Goal: Task Accomplishment & Management: Manage account settings

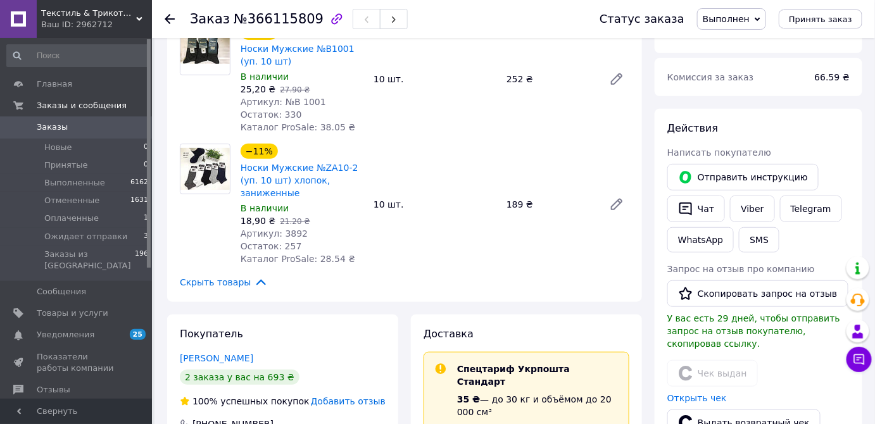
scroll to position [39, 0]
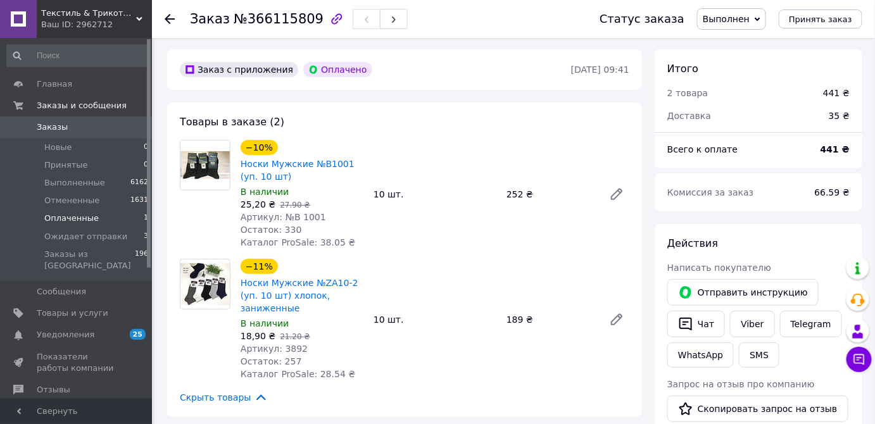
click at [84, 220] on span "Оплаченные" at bounding box center [71, 218] width 54 height 11
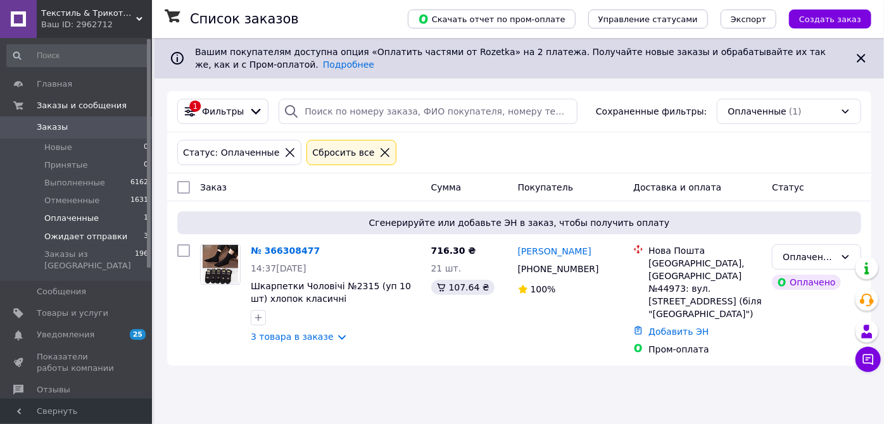
click at [62, 234] on span "Ожидает отправки" at bounding box center [85, 236] width 83 height 11
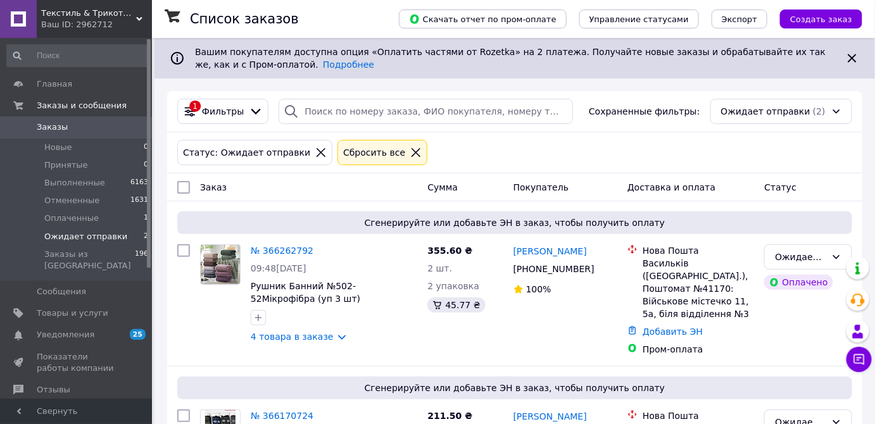
click at [99, 237] on span "Ожидает отправки" at bounding box center [85, 236] width 83 height 11
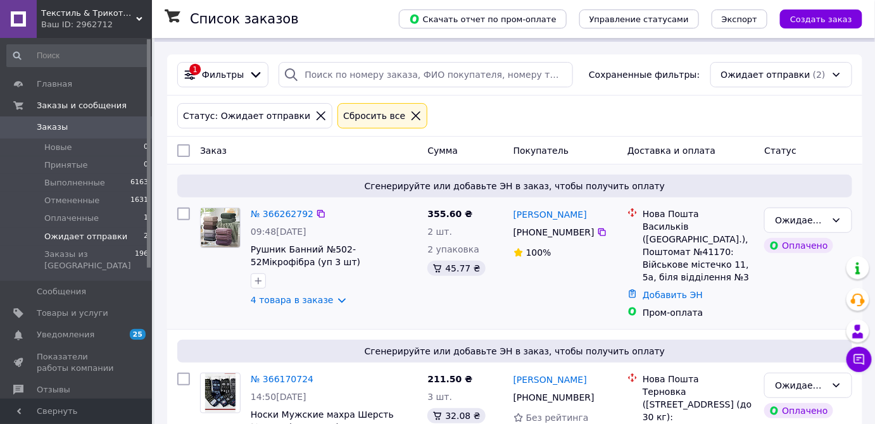
scroll to position [106, 0]
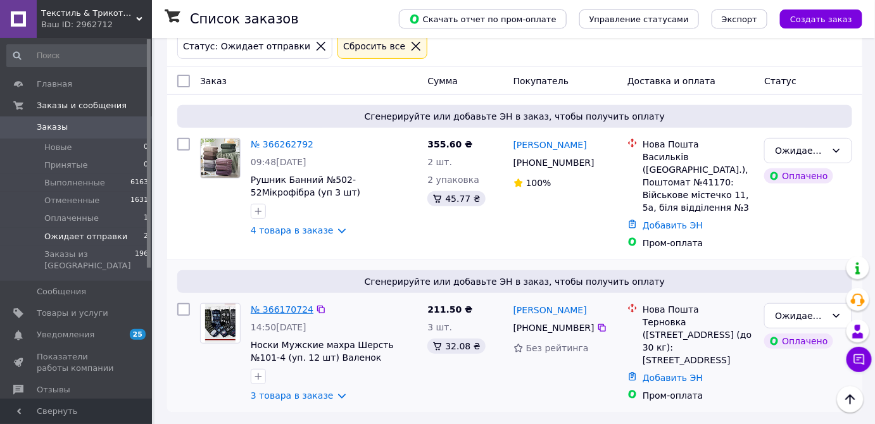
click at [275, 305] on link "№ 366170724" at bounding box center [282, 310] width 63 height 10
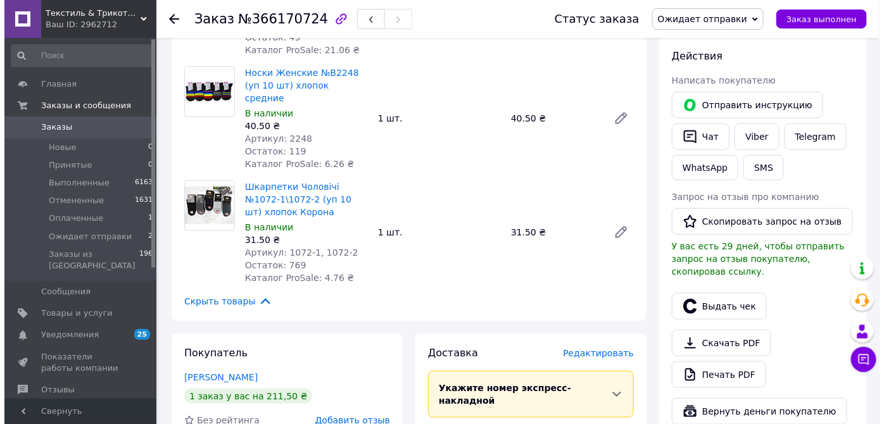
scroll to position [287, 0]
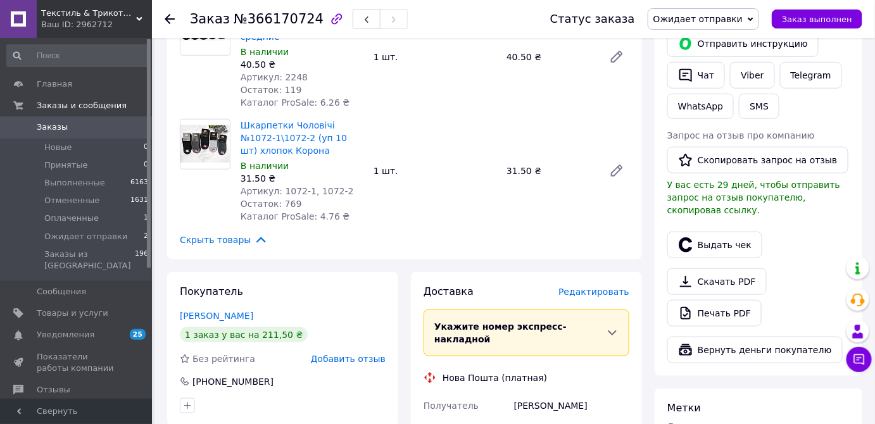
click at [598, 287] on span "Редактировать" at bounding box center [593, 292] width 71 height 10
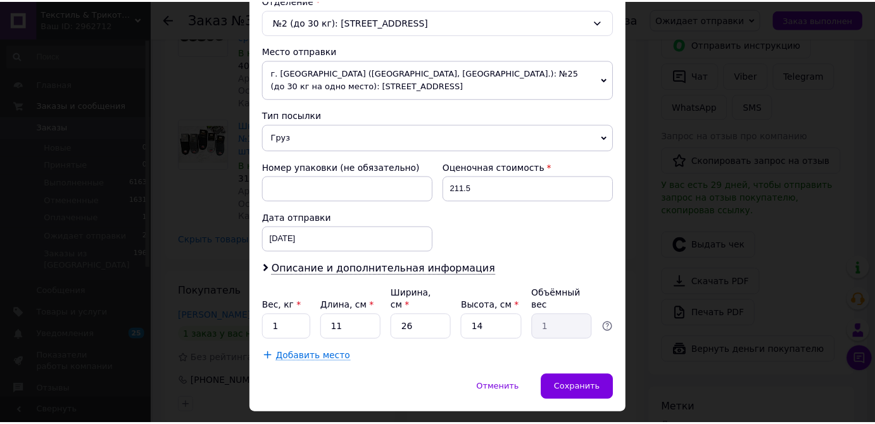
scroll to position [424, 0]
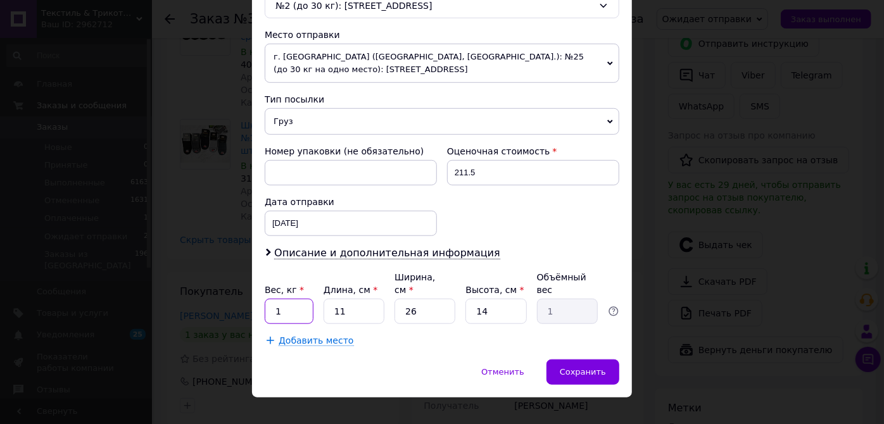
click at [284, 301] on input "1" at bounding box center [289, 311] width 49 height 25
type input "0.3"
type input "2"
type input "0.18"
type input "29"
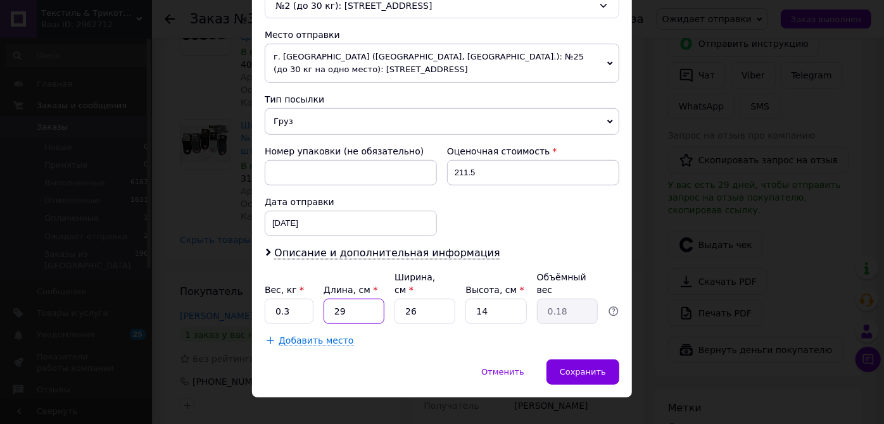
type input "2.64"
type input "29"
type input "1"
type input "0.1"
type input "18"
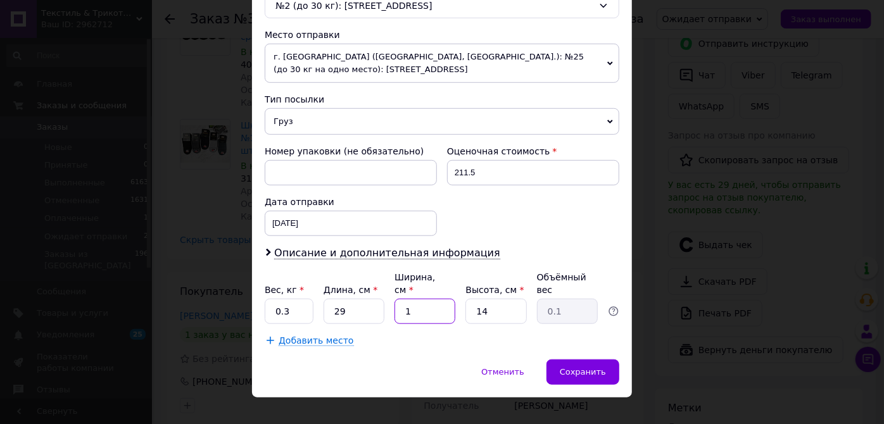
type input "1.83"
type input "18"
type input "1"
type input "0.13"
type input "11"
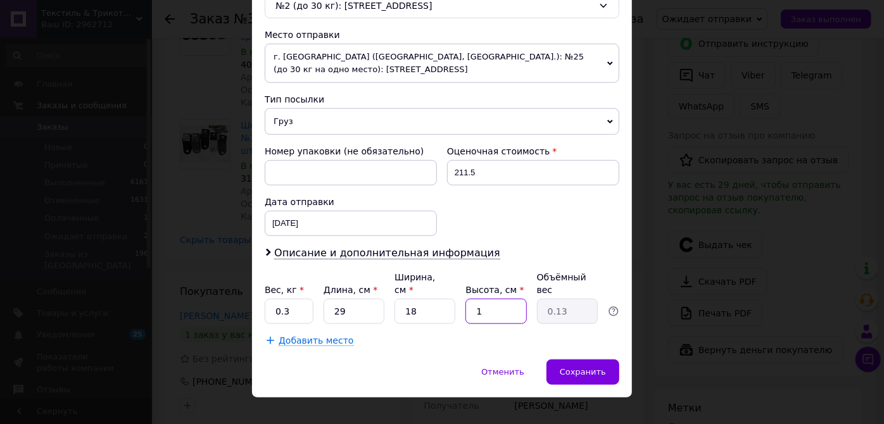
type input "1.44"
type input "11"
click at [605, 360] on div "Сохранить" at bounding box center [582, 372] width 73 height 25
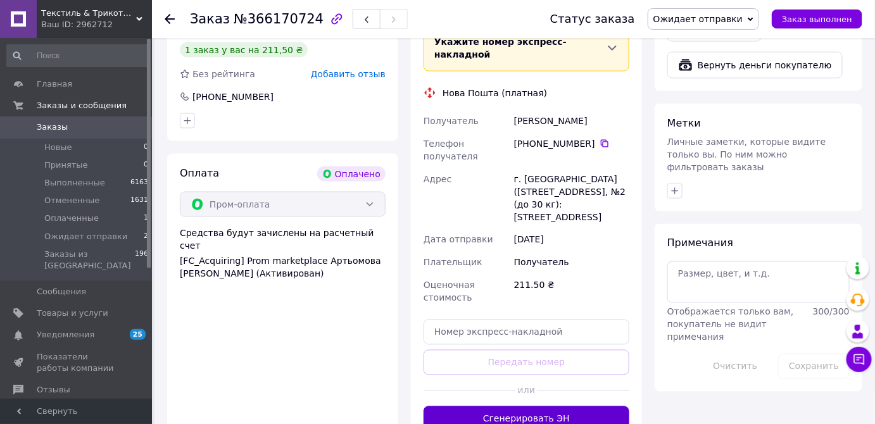
scroll to position [633, 0]
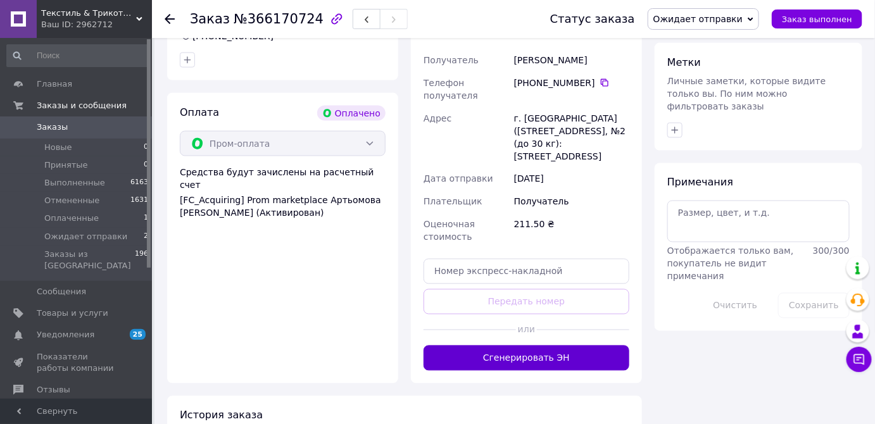
click at [550, 346] on button "Сгенерировать ЭН" at bounding box center [527, 358] width 206 height 25
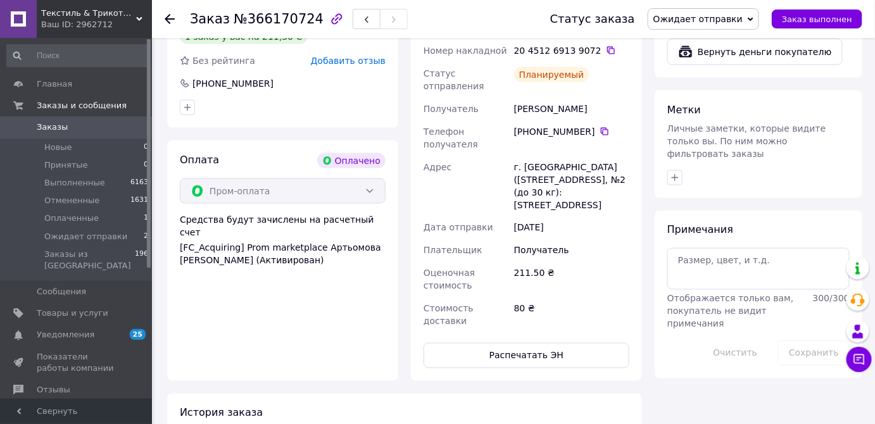
scroll to position [518, 0]
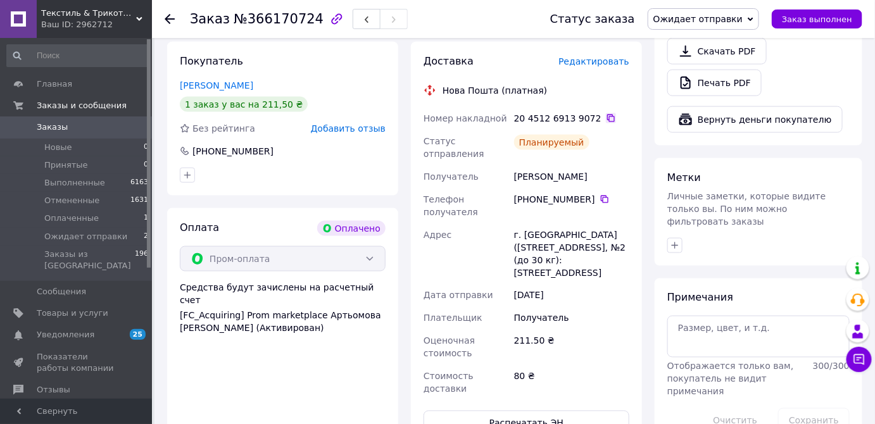
click at [606, 113] on icon at bounding box center [611, 118] width 10 height 10
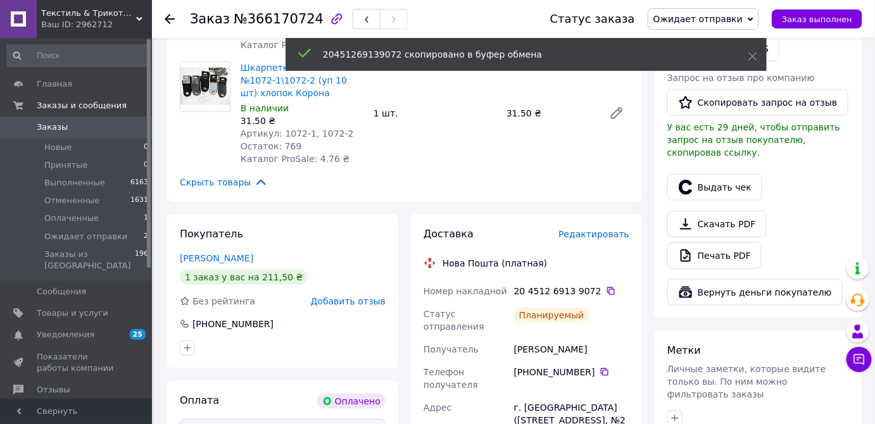
scroll to position [230, 0]
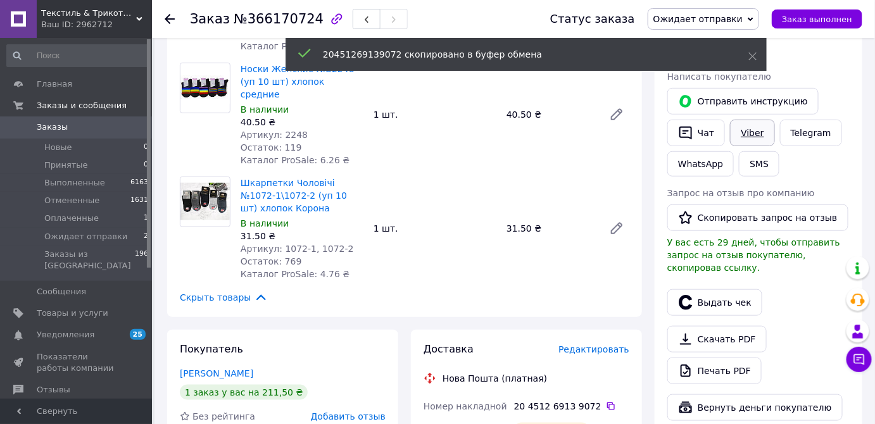
click at [745, 135] on link "Viber" at bounding box center [752, 133] width 44 height 27
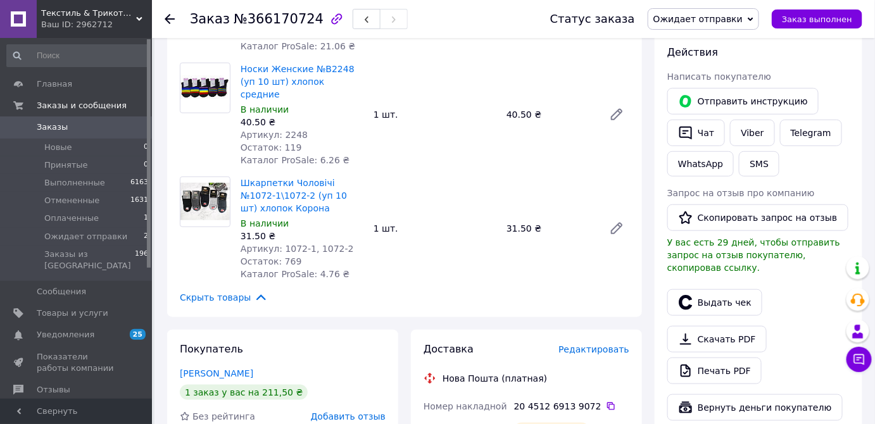
drag, startPoint x: 824, startPoint y: 177, endPoint x: 800, endPoint y: 172, distance: 24.7
click at [824, 177] on div "Действия Написать покупателю   Отправить инструкцию   Чат Viber Telegram WhatsA…" at bounding box center [758, 233] width 182 height 375
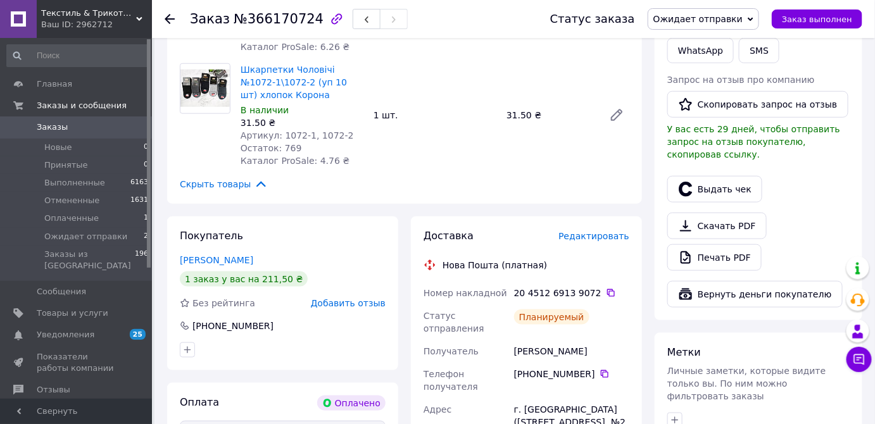
scroll to position [345, 0]
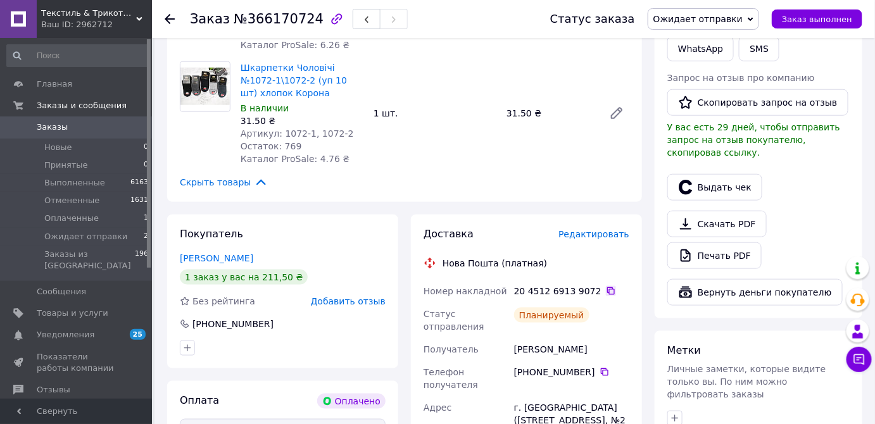
click at [607, 287] on icon at bounding box center [611, 291] width 8 height 8
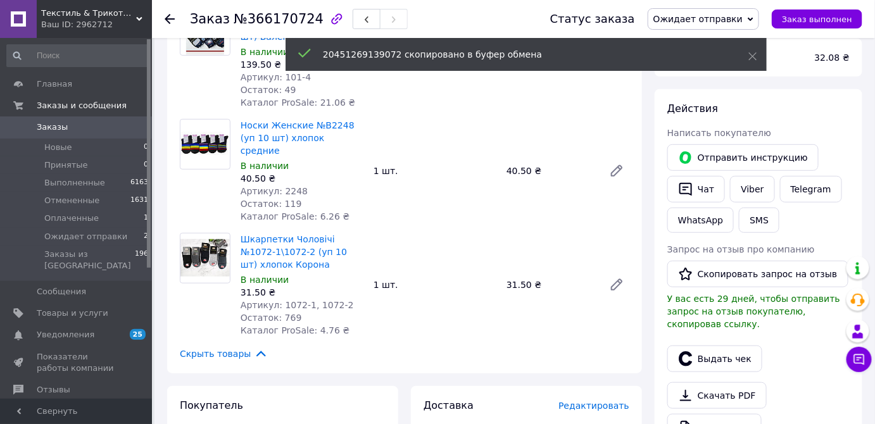
scroll to position [172, 0]
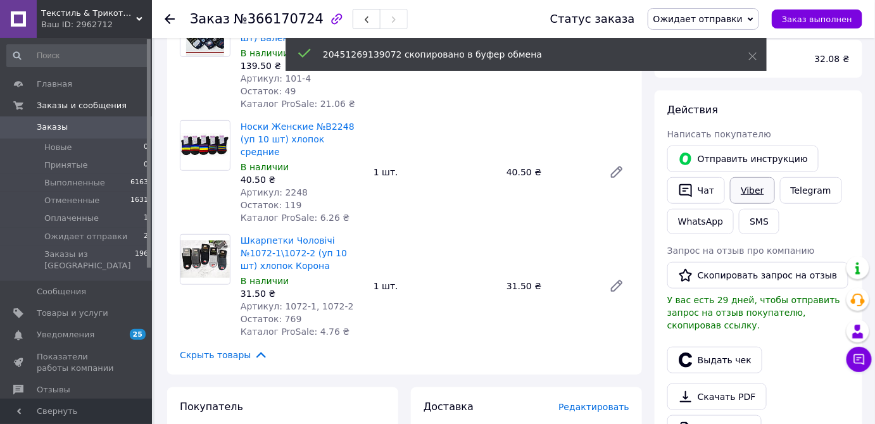
click at [741, 194] on link "Viber" at bounding box center [752, 190] width 44 height 27
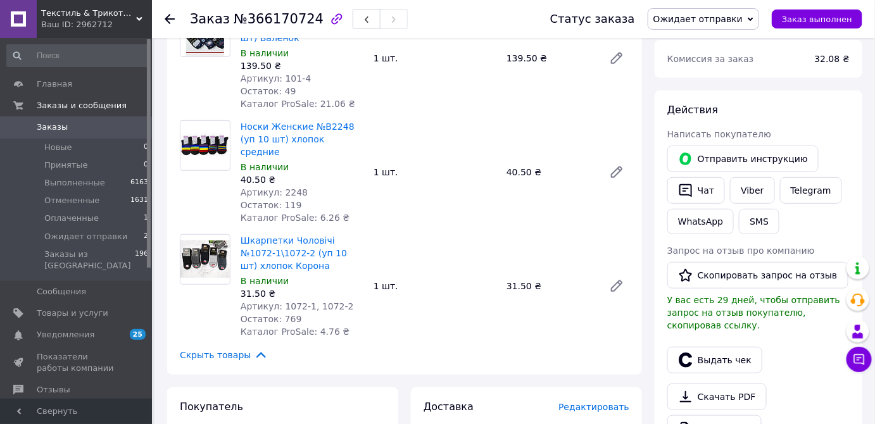
click at [856, 224] on div "Действия Написать покупателю   Отправить инструкцию   Чат Viber Telegram WhatsA…" at bounding box center [759, 291] width 208 height 401
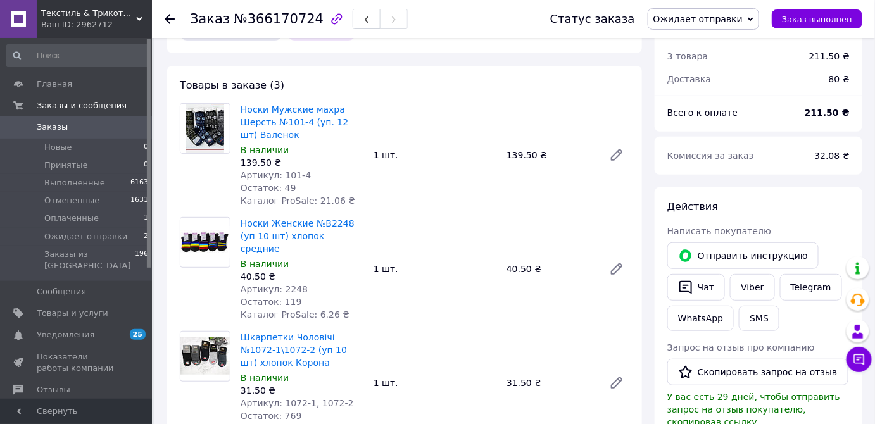
scroll to position [57, 0]
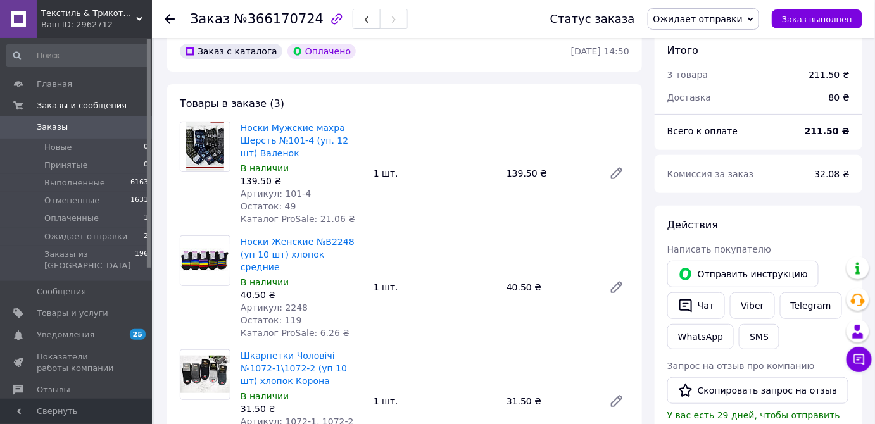
click at [717, 20] on span "Ожидает отправки" at bounding box center [697, 19] width 89 height 10
click at [709, 63] on li "Выполнен" at bounding box center [703, 63] width 110 height 19
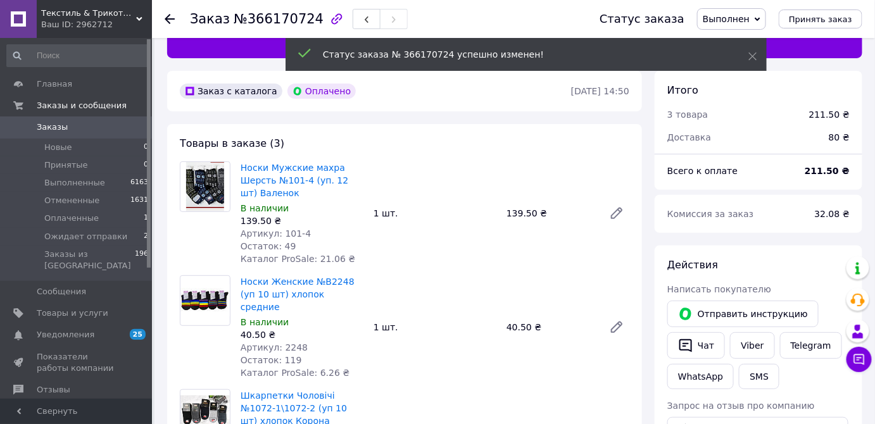
scroll to position [0, 0]
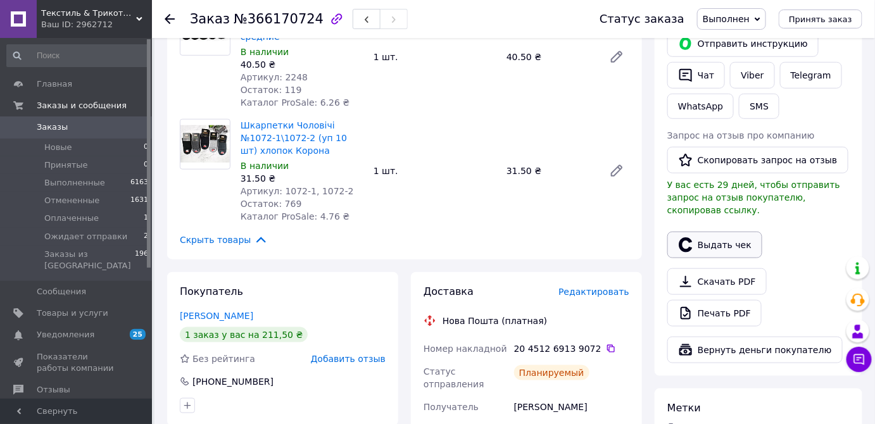
click at [721, 232] on button "Выдать чек" at bounding box center [714, 245] width 95 height 27
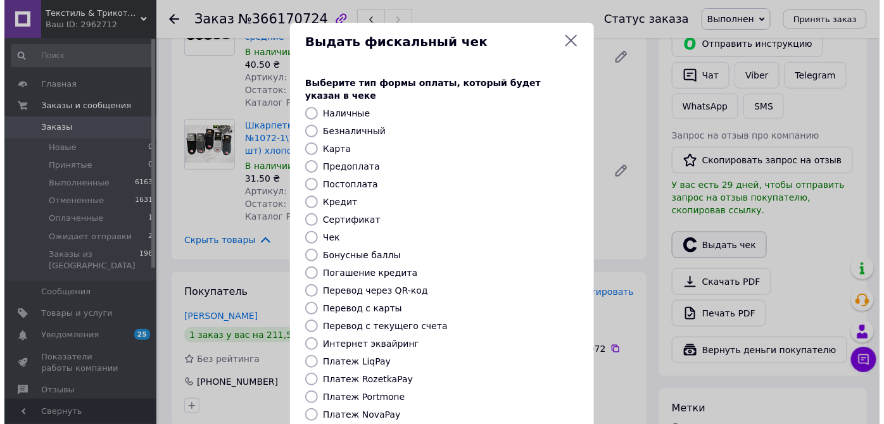
scroll to position [275, 0]
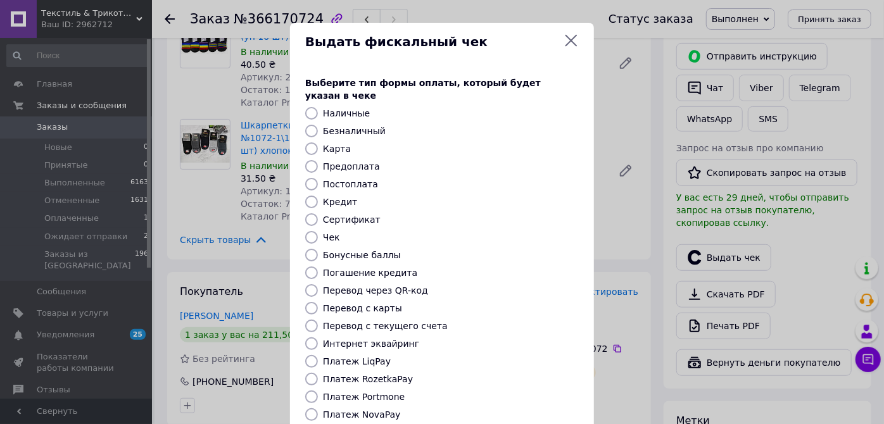
click at [312, 373] on input "Платеж RozetkaPay" at bounding box center [311, 379] width 13 height 13
radio input "true"
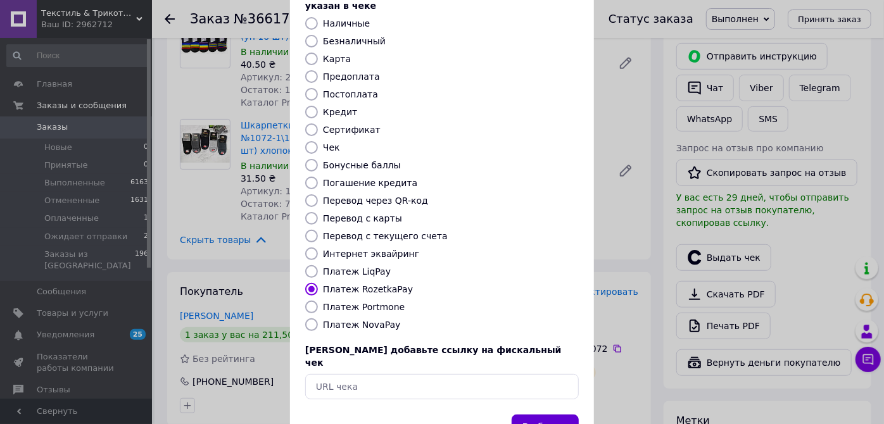
scroll to position [119, 0]
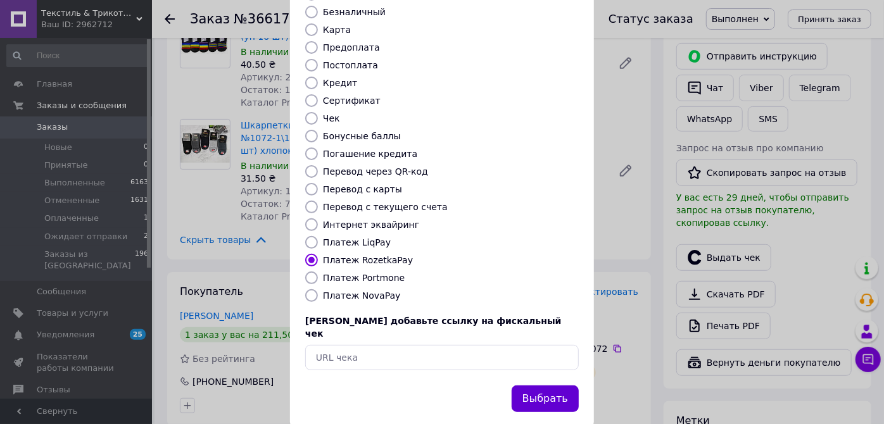
click at [546, 386] on button "Выбрать" at bounding box center [545, 399] width 67 height 27
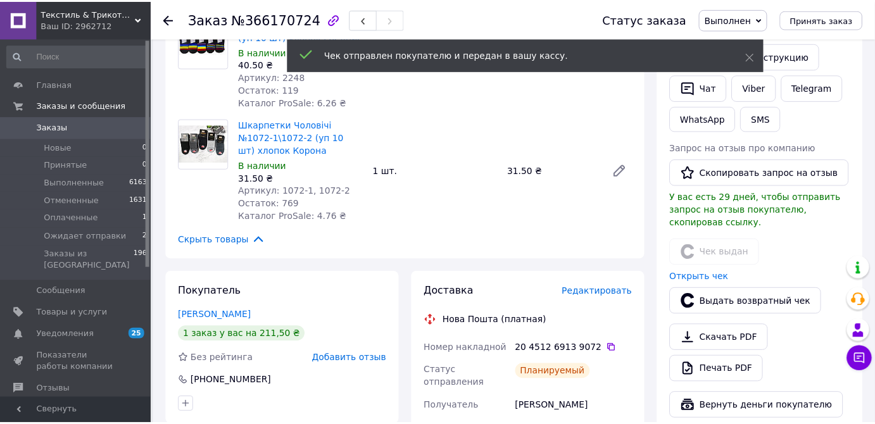
scroll to position [287, 0]
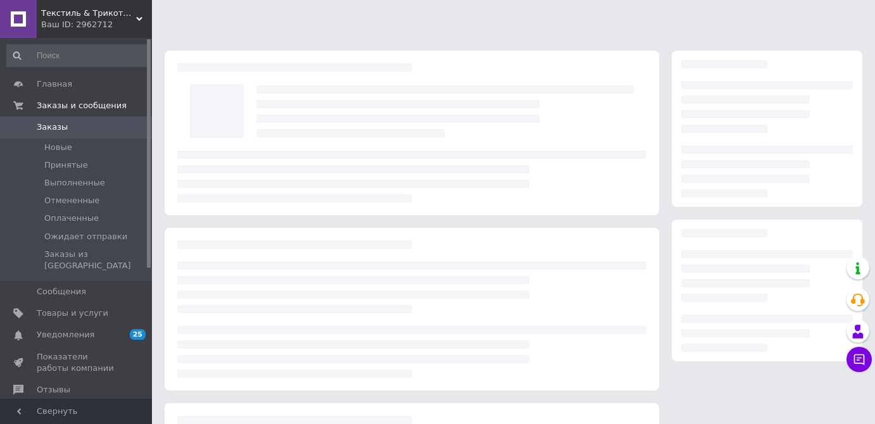
scroll to position [154, 0]
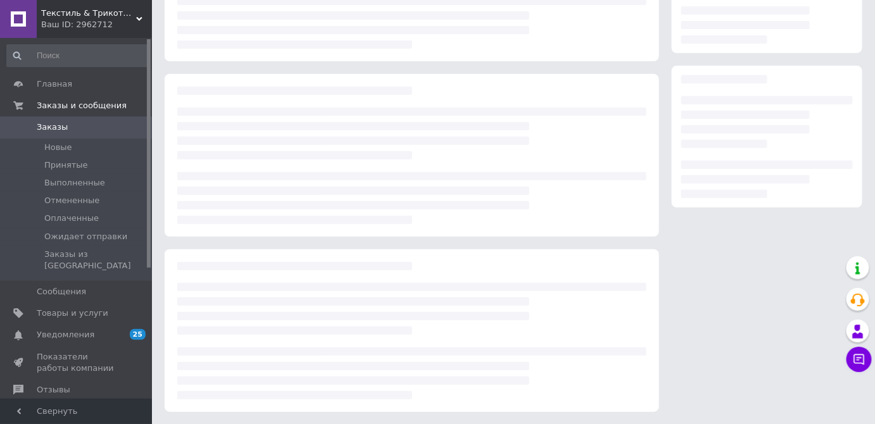
scroll to position [154, 0]
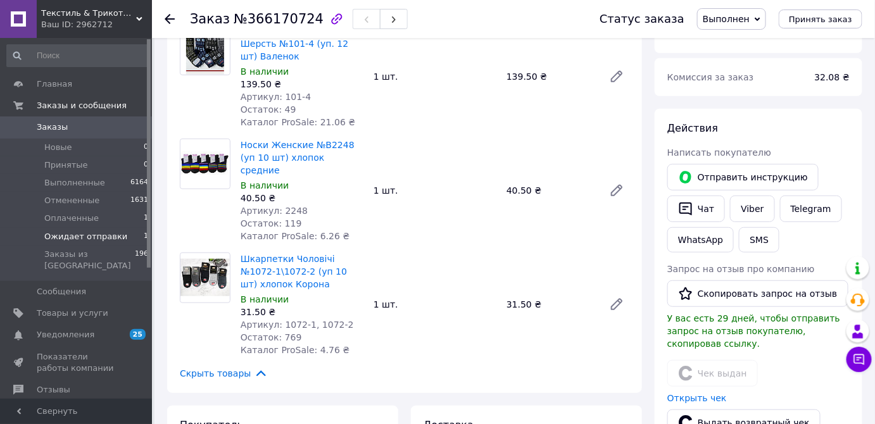
click at [108, 232] on span "Ожидает отправки" at bounding box center [85, 236] width 83 height 11
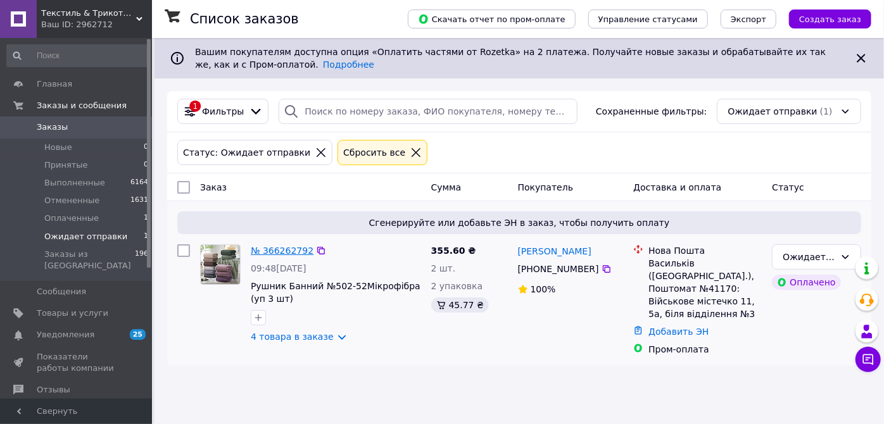
click at [272, 248] on link "№ 366262792" at bounding box center [282, 251] width 63 height 10
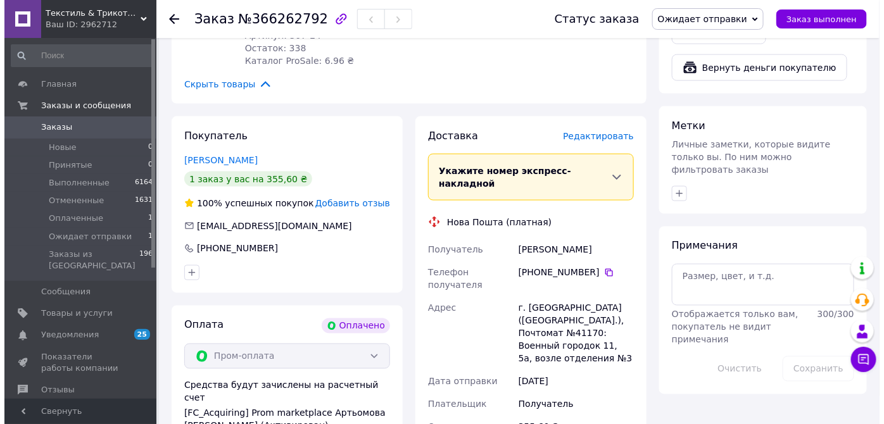
scroll to position [576, 0]
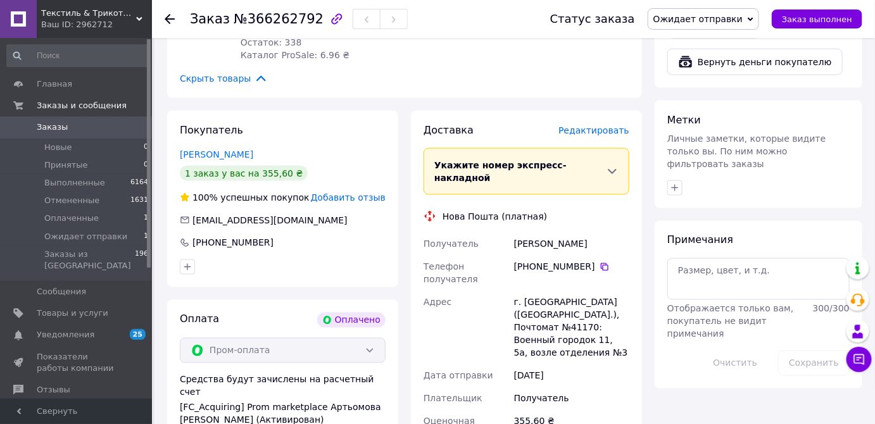
click at [603, 125] on span "Редактировать" at bounding box center [593, 130] width 71 height 10
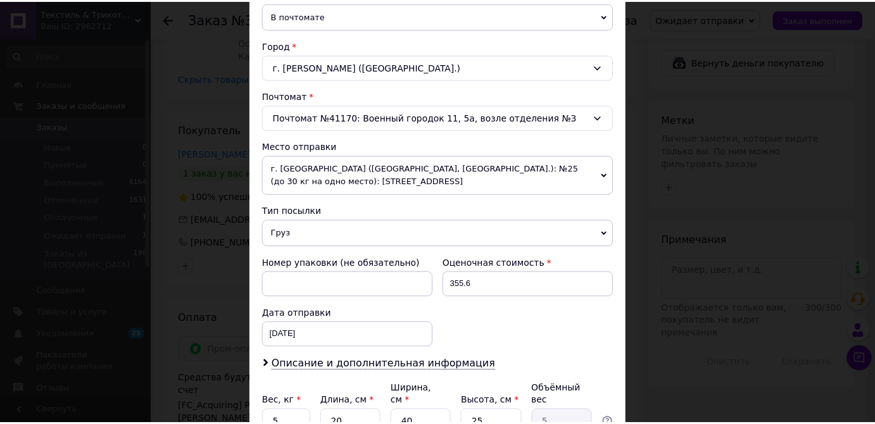
scroll to position [403, 0]
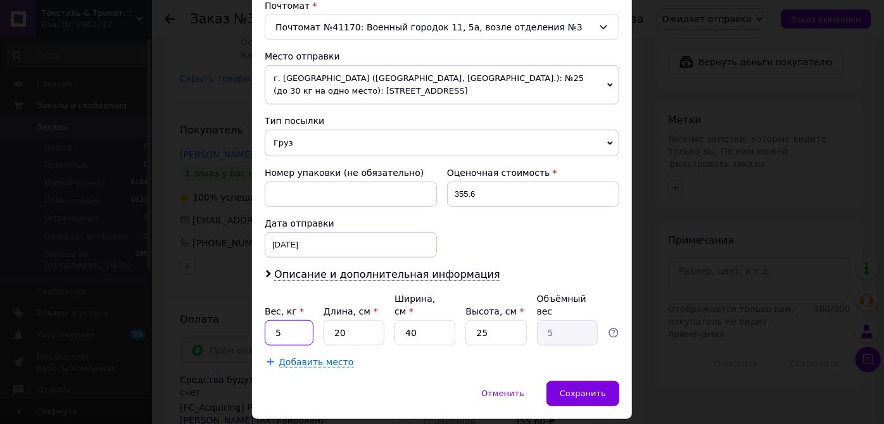
click at [292, 321] on input "5" at bounding box center [289, 332] width 49 height 25
type input "0.7"
click at [350, 323] on input "20" at bounding box center [354, 332] width 61 height 25
type input "2"
type input "0.5"
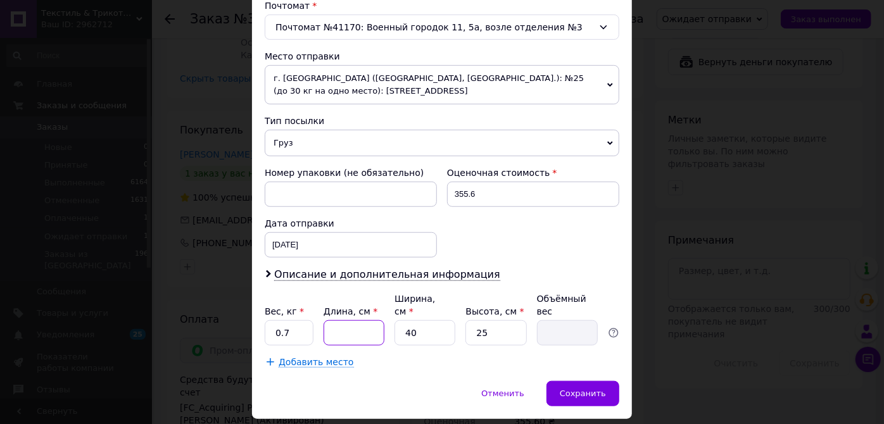
type input "3"
type input "0.75"
type input "35"
type input "8.75"
type input "35"
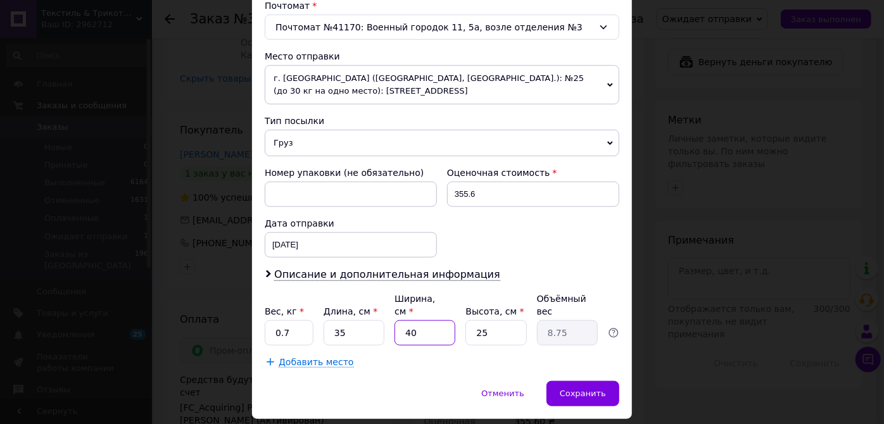
type input "2"
type input "0.44"
type input "28"
type input "6.13"
type input "28"
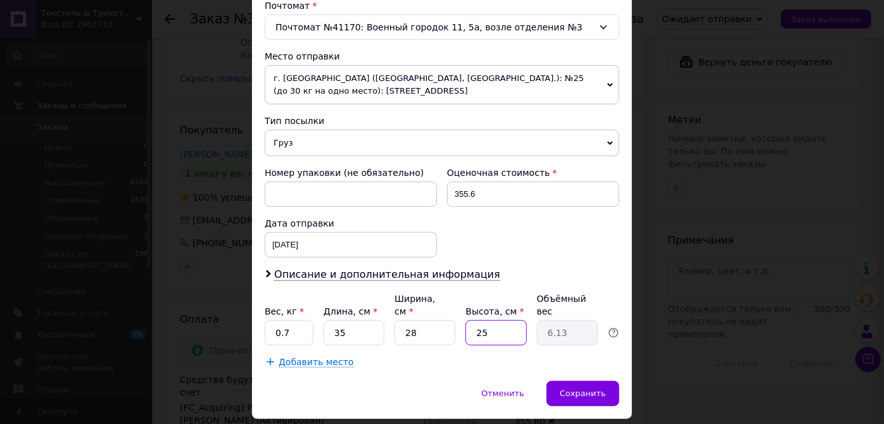
type input "1"
type input "0.25"
type input "13"
type input "3.19"
type input "13"
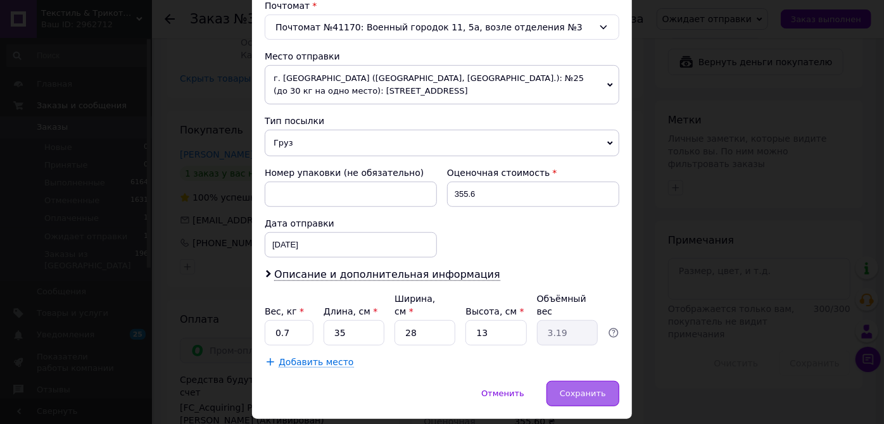
click at [588, 389] on span "Сохранить" at bounding box center [583, 393] width 46 height 9
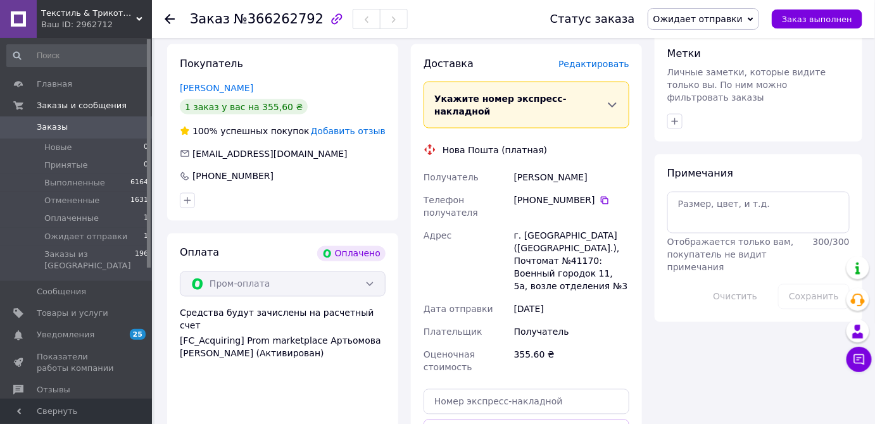
scroll to position [690, 0]
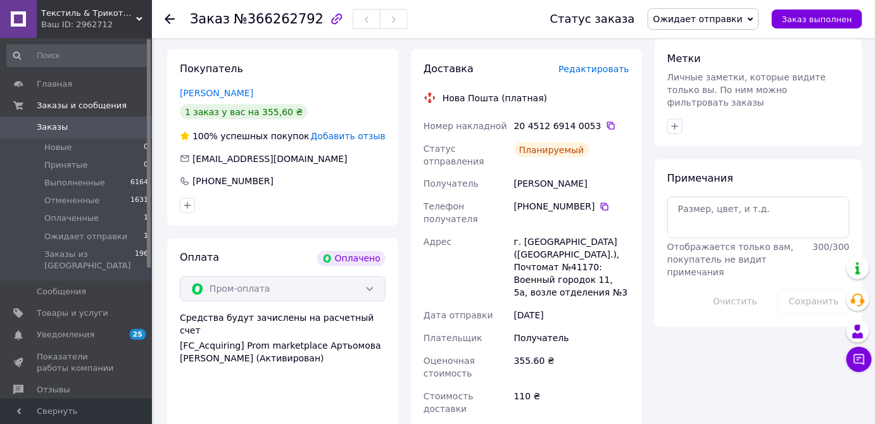
scroll to position [576, 0]
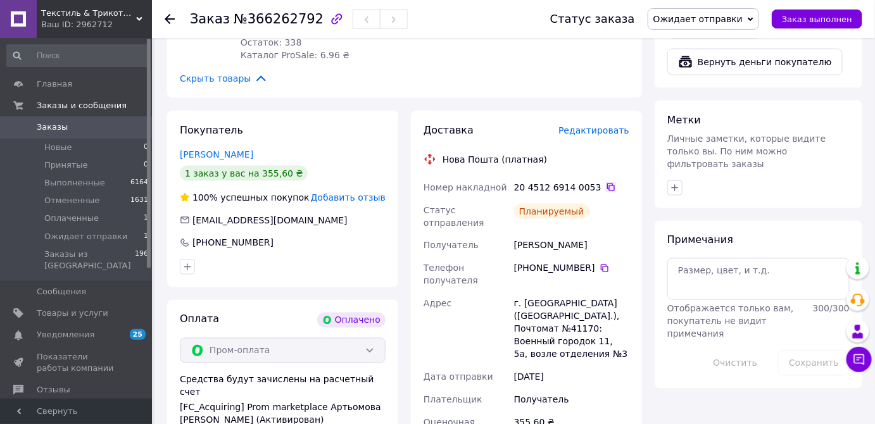
click at [606, 182] on icon at bounding box center [611, 187] width 10 height 10
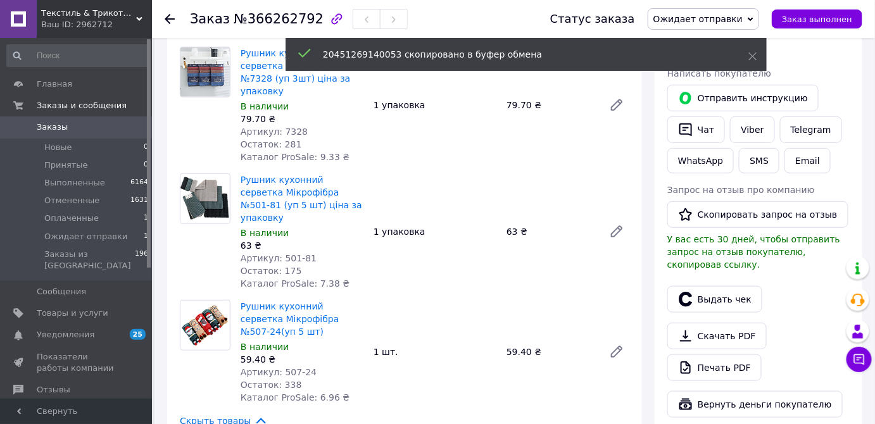
scroll to position [172, 0]
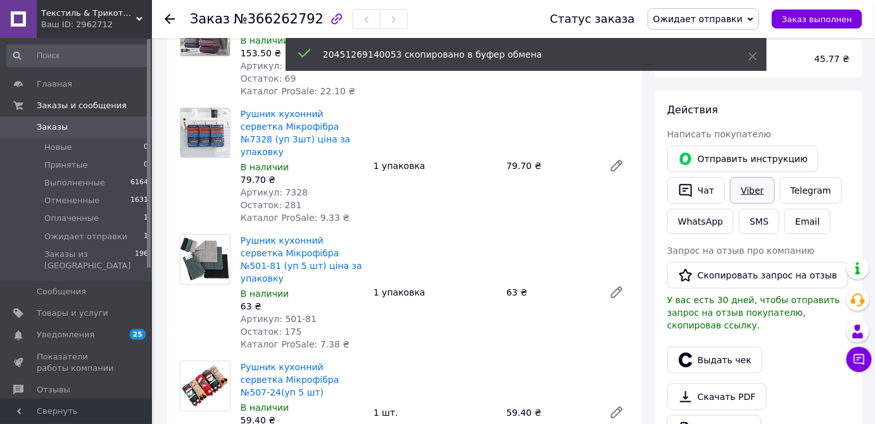
click at [748, 191] on link "Viber" at bounding box center [752, 190] width 44 height 27
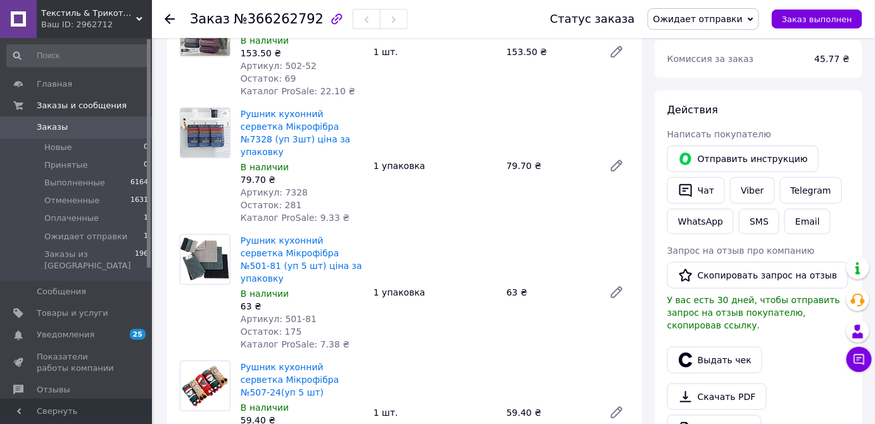
click at [829, 115] on div "Действия" at bounding box center [758, 110] width 182 height 15
click at [727, 23] on span "Ожидает отправки" at bounding box center [697, 19] width 89 height 10
click at [711, 64] on li "Выполнен" at bounding box center [703, 63] width 110 height 19
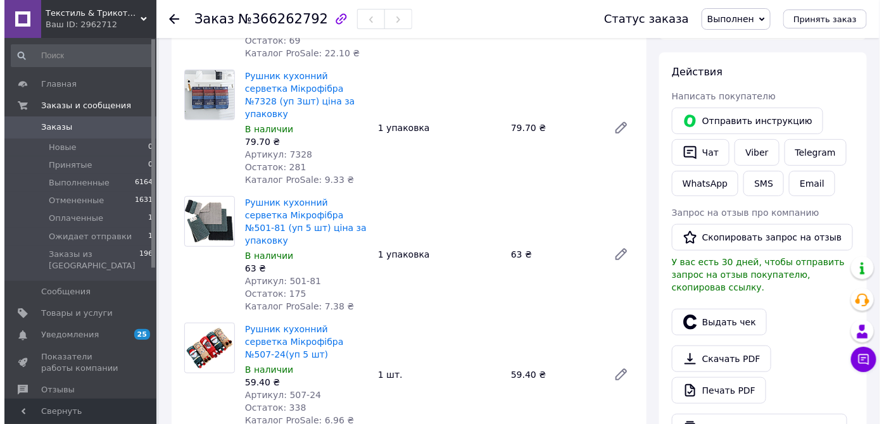
scroll to position [230, 0]
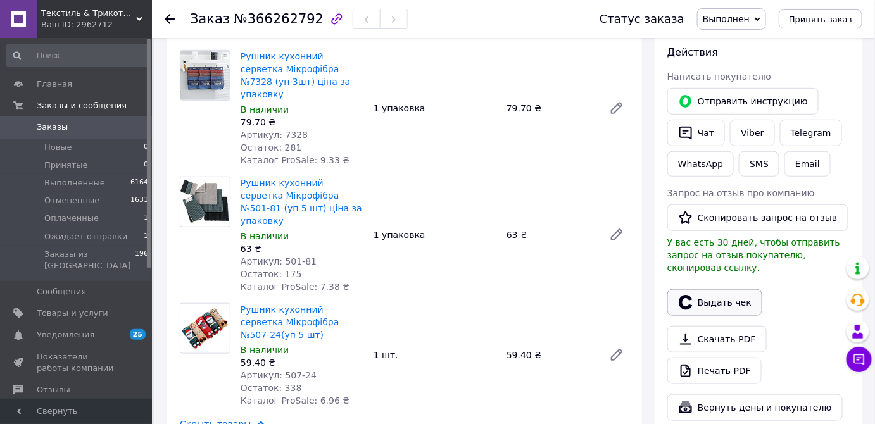
click at [727, 291] on button "Выдать чек" at bounding box center [714, 302] width 95 height 27
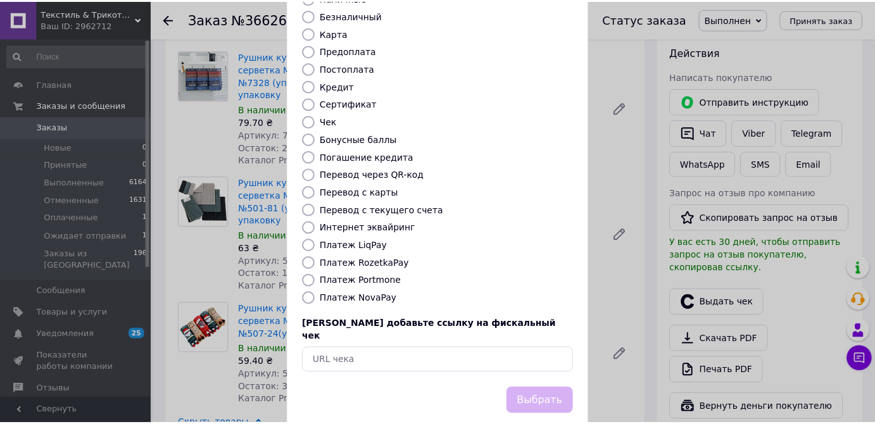
scroll to position [119, 0]
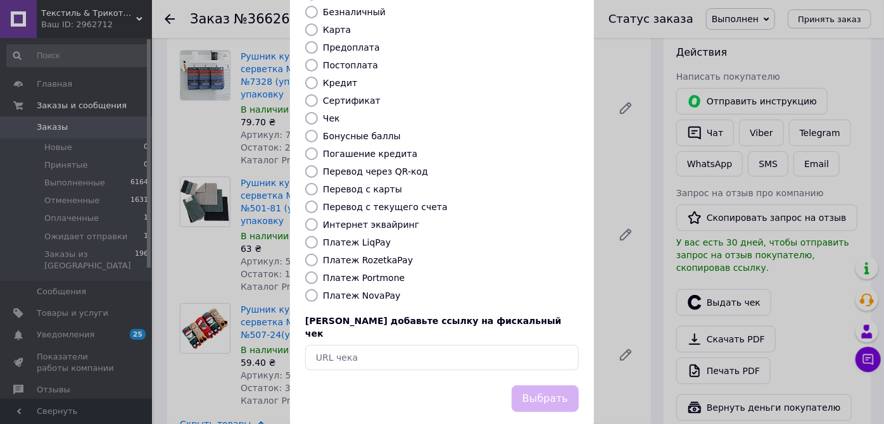
click at [314, 254] on input "Платеж RozetkaPay" at bounding box center [311, 260] width 13 height 13
radio input "true"
click at [546, 386] on button "Выбрать" at bounding box center [545, 399] width 67 height 27
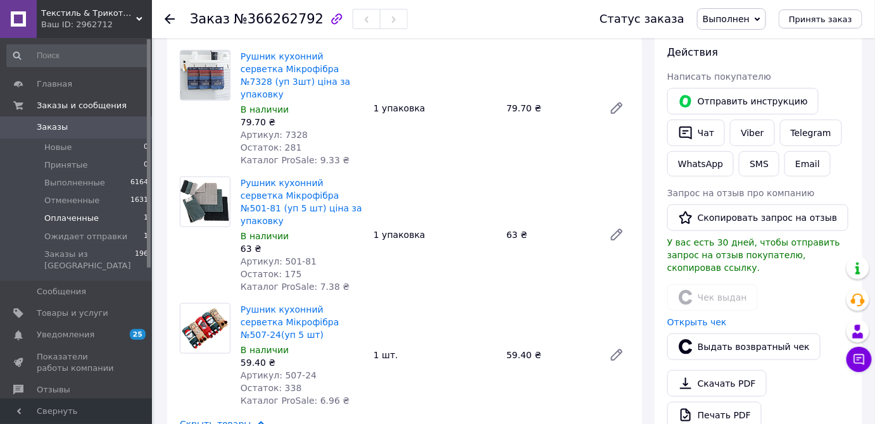
drag, startPoint x: 67, startPoint y: 217, endPoint x: 101, endPoint y: 213, distance: 34.5
click at [67, 217] on span "Оплаченные" at bounding box center [71, 218] width 54 height 11
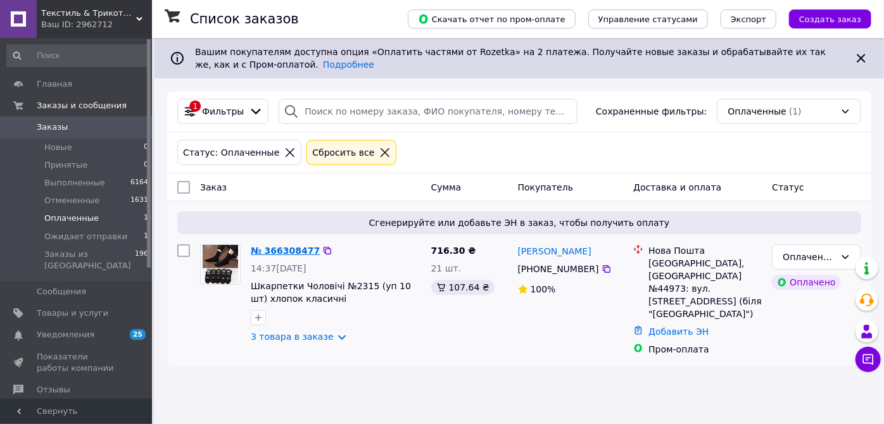
click at [284, 249] on link "№ 366308477" at bounding box center [285, 251] width 69 height 10
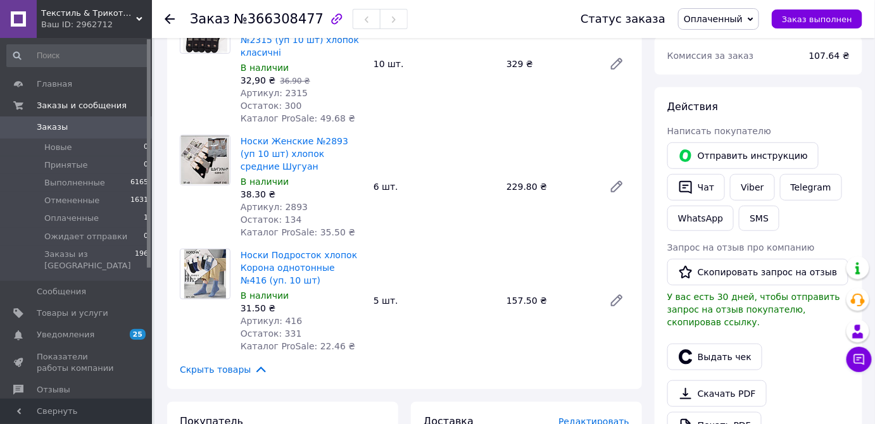
scroll to position [230, 0]
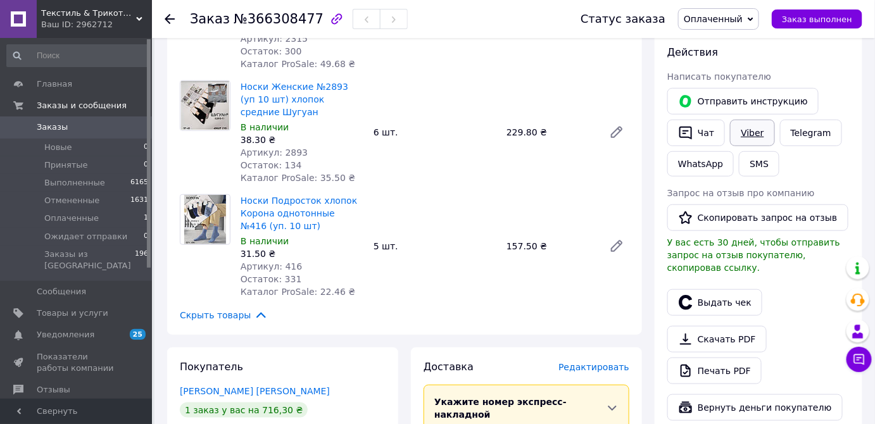
click at [757, 127] on link "Viber" at bounding box center [752, 133] width 44 height 27
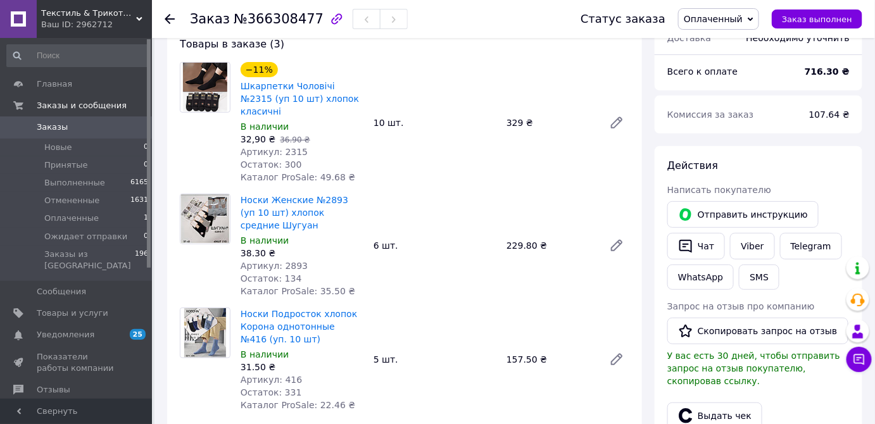
scroll to position [115, 0]
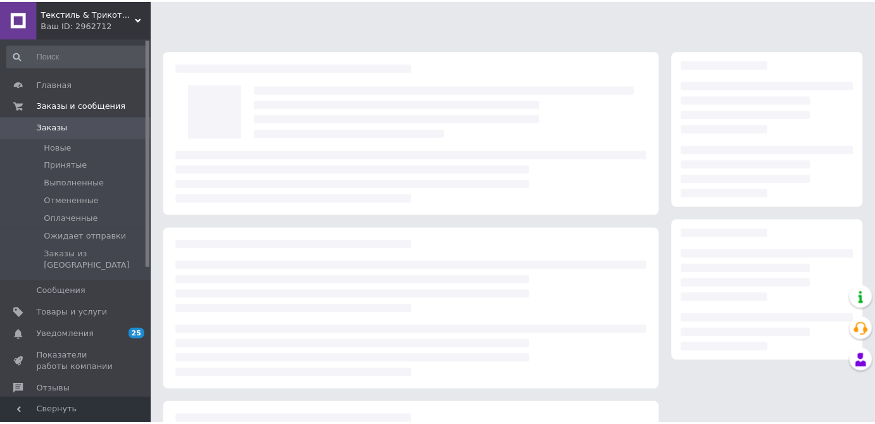
scroll to position [115, 0]
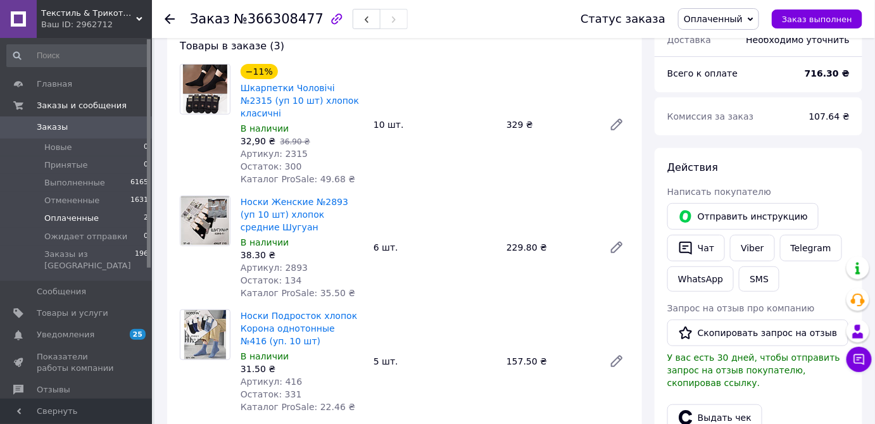
click at [86, 217] on span "Оплаченные" at bounding box center [71, 218] width 54 height 11
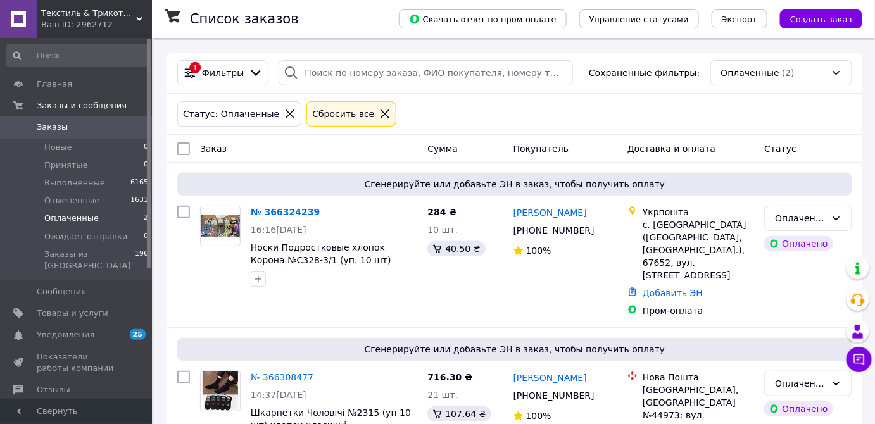
scroll to position [57, 0]
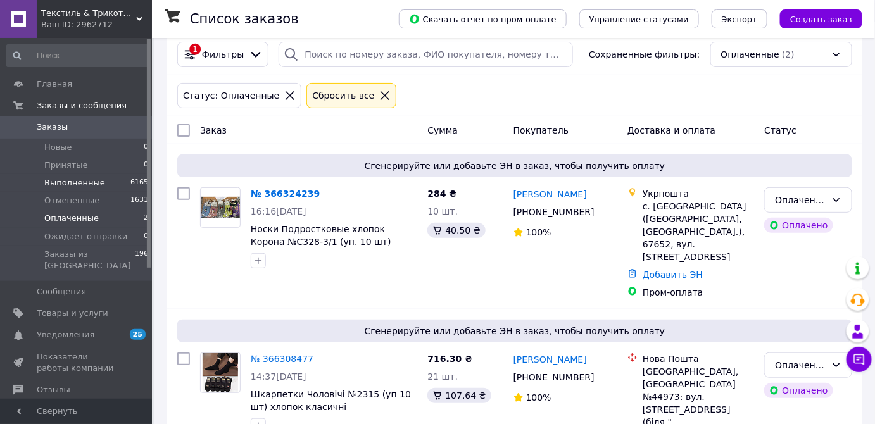
click at [76, 184] on span "Выполненные" at bounding box center [74, 182] width 61 height 11
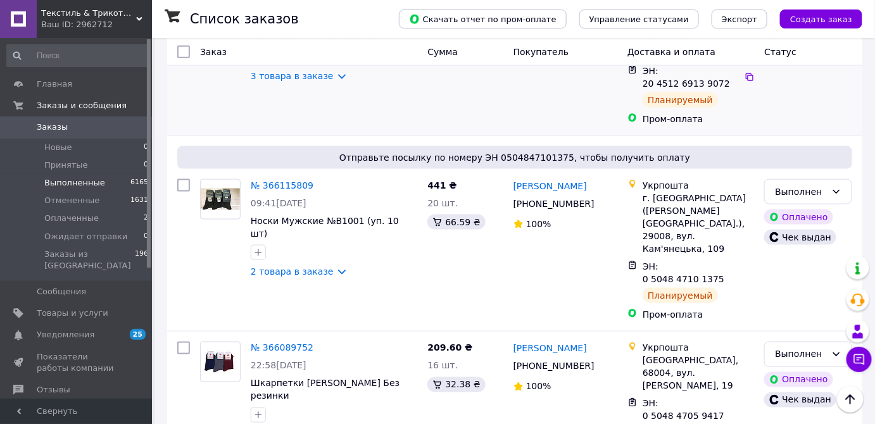
scroll to position [403, 0]
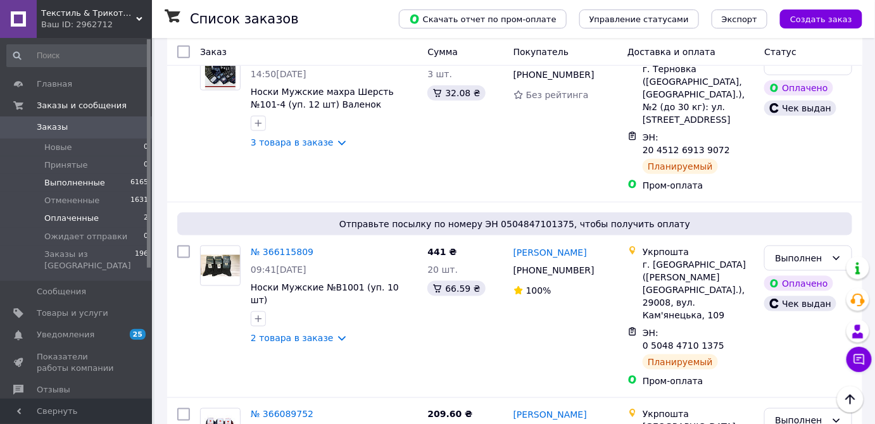
click at [67, 216] on span "Оплаченные" at bounding box center [71, 218] width 54 height 11
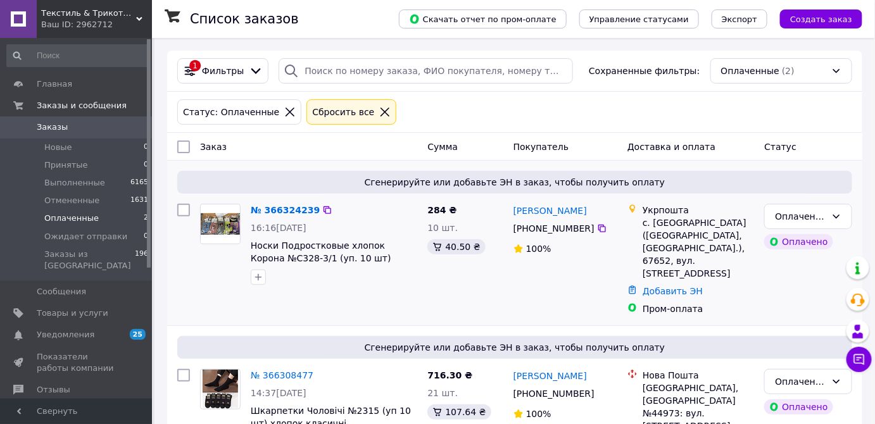
scroll to position [57, 0]
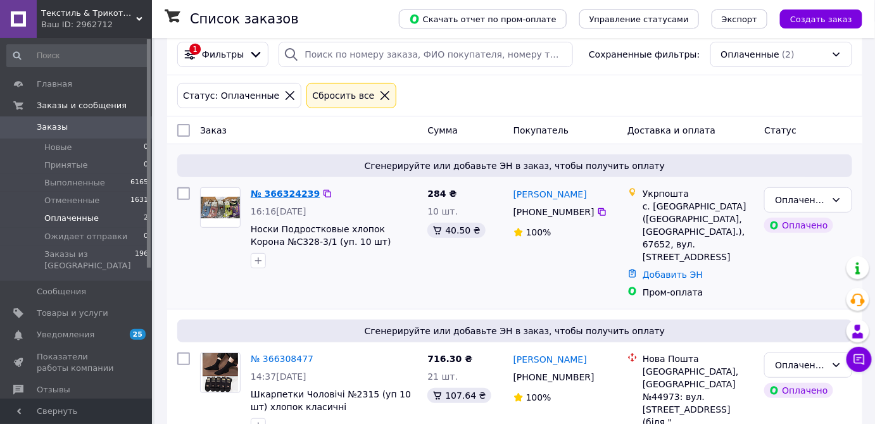
click at [304, 193] on link "№ 366324239" at bounding box center [285, 194] width 69 height 10
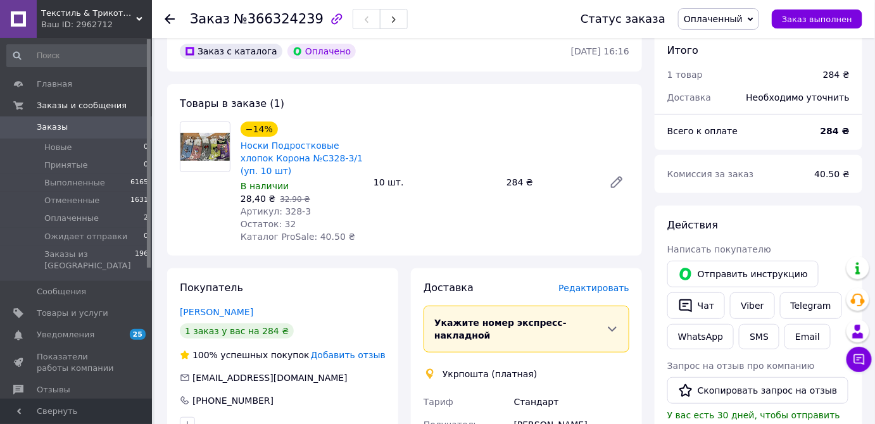
click at [191, 151] on img at bounding box center [204, 147] width 49 height 28
click at [284, 143] on link "Носки Подростковые хлопок Корона №С328-3/1 (уп. 10 шт)" at bounding box center [302, 158] width 122 height 35
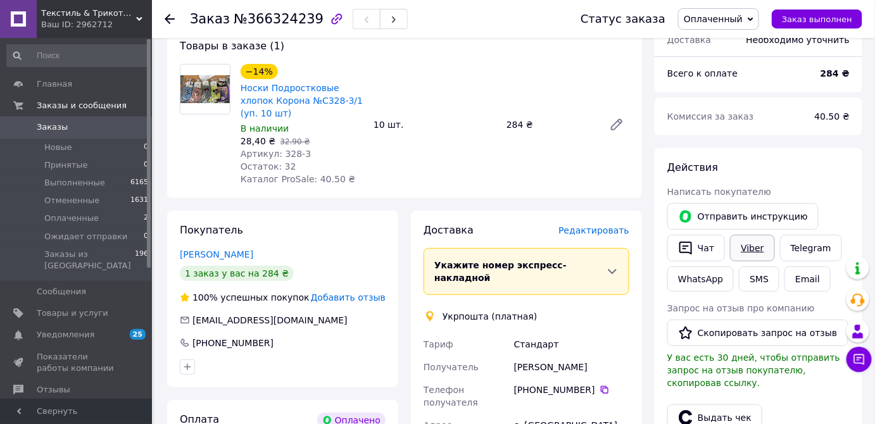
click at [761, 248] on link "Viber" at bounding box center [752, 248] width 44 height 27
click at [835, 168] on div "Действия" at bounding box center [758, 168] width 182 height 15
click at [826, 183] on div "Действия Написать покупателю   Отправить инструкцию   Чат Viber Telegram WhatsA…" at bounding box center [758, 348] width 182 height 375
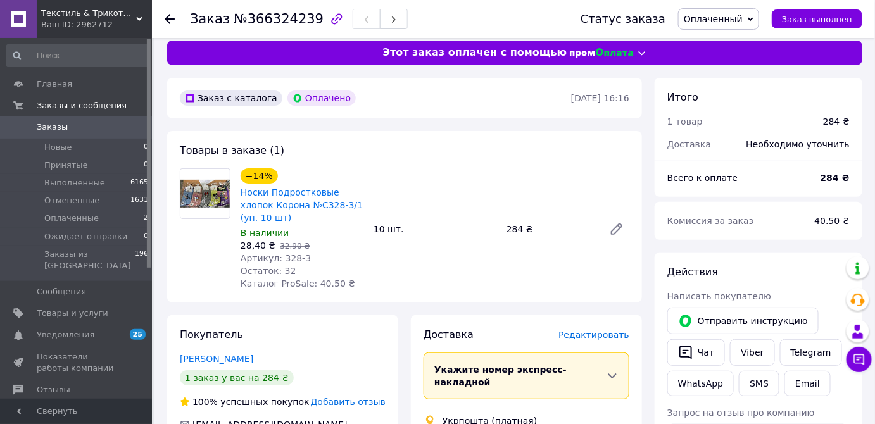
scroll to position [0, 0]
